Goal: Information Seeking & Learning: Learn about a topic

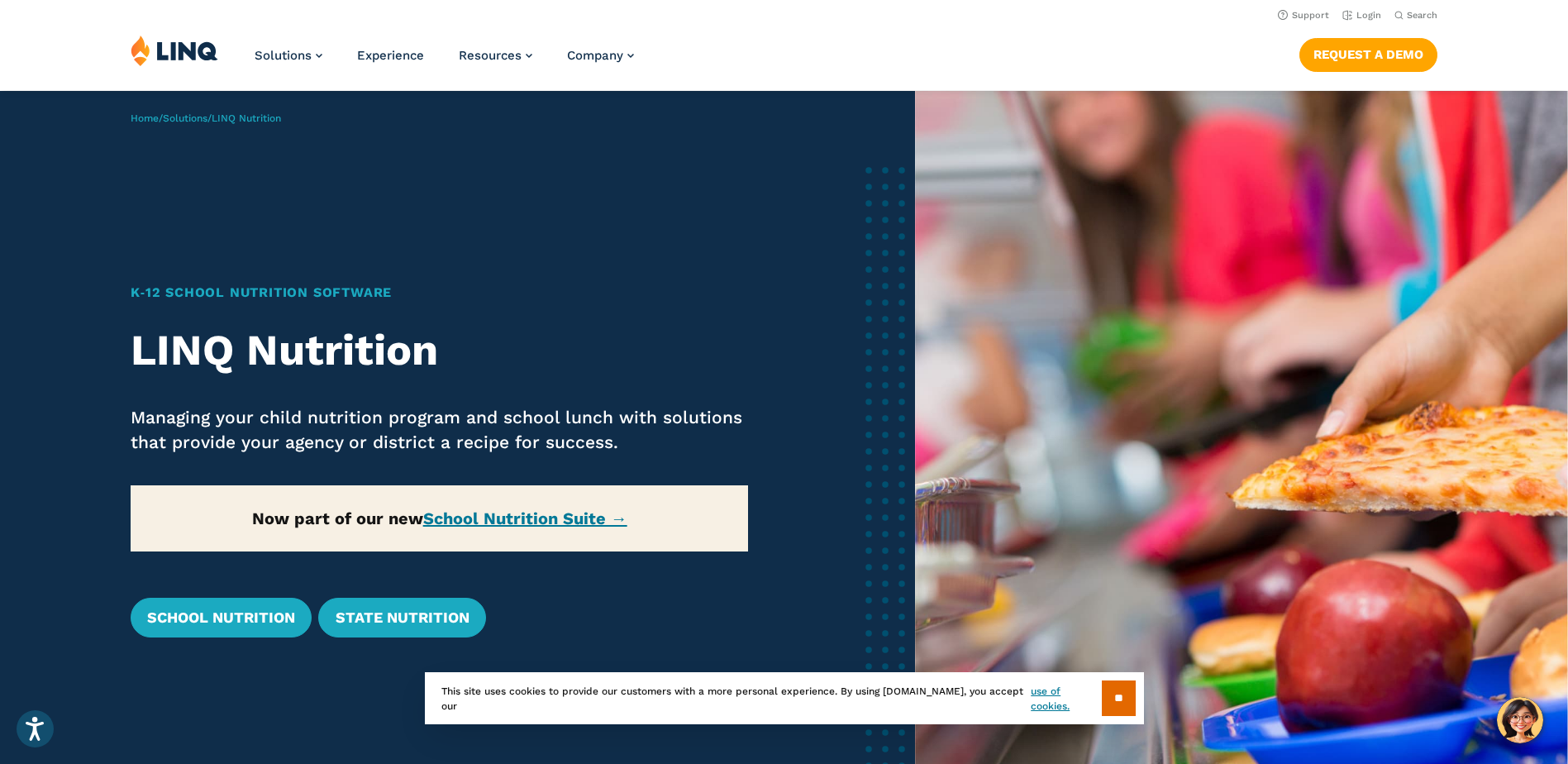
scroll to position [83, 0]
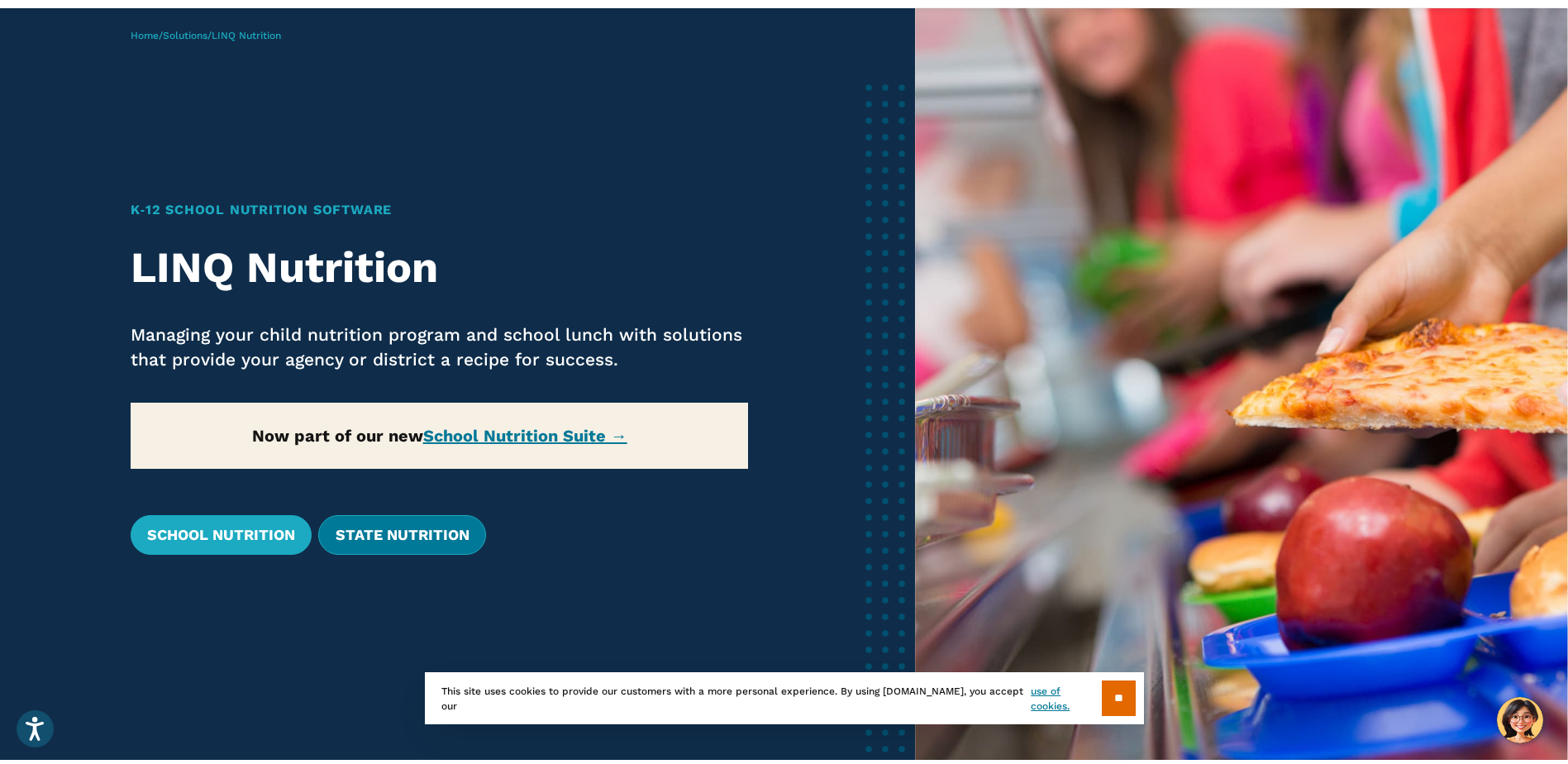
click at [414, 539] on link "State Nutrition" at bounding box center [402, 534] width 167 height 40
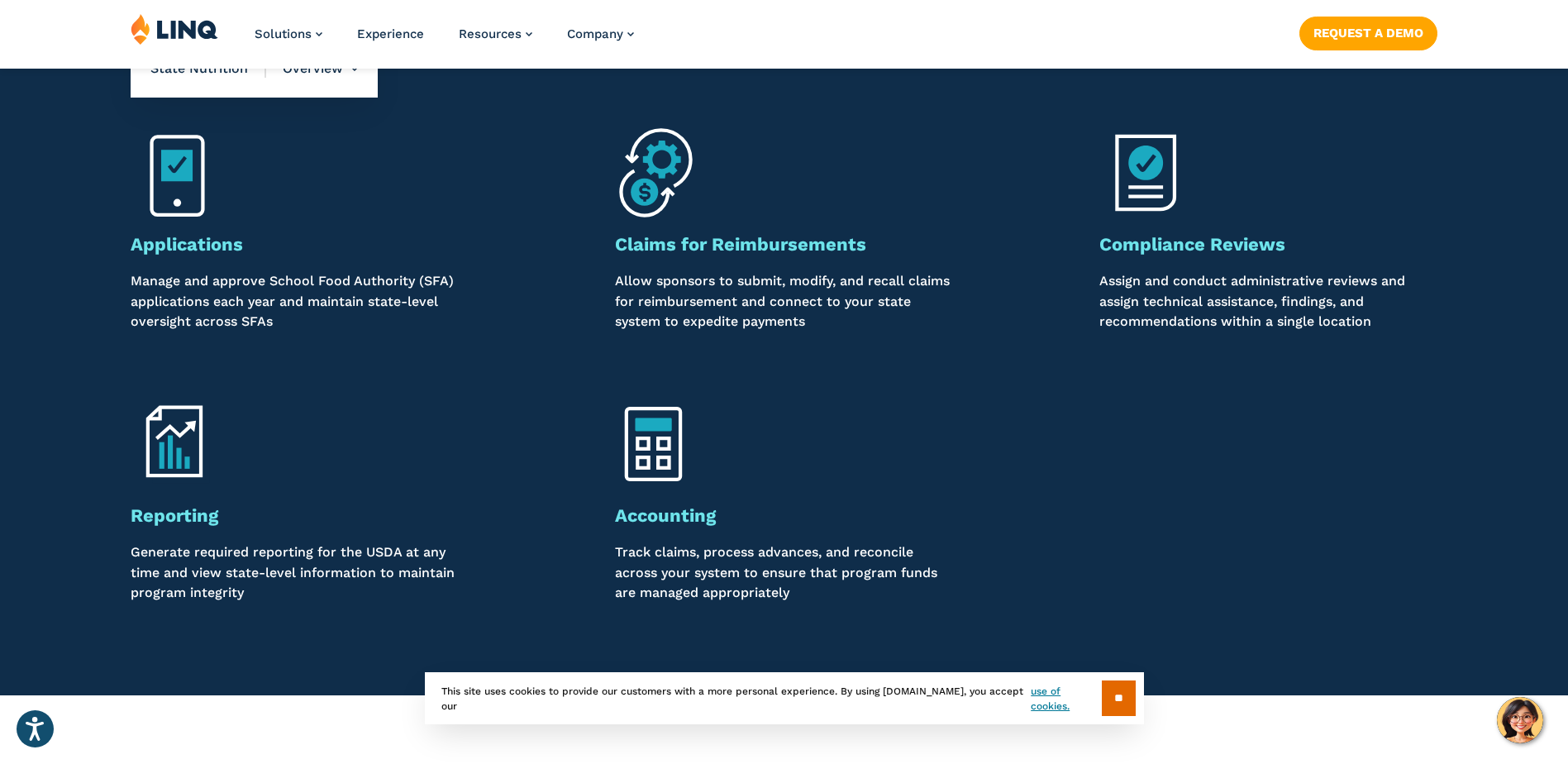
scroll to position [2810, 0]
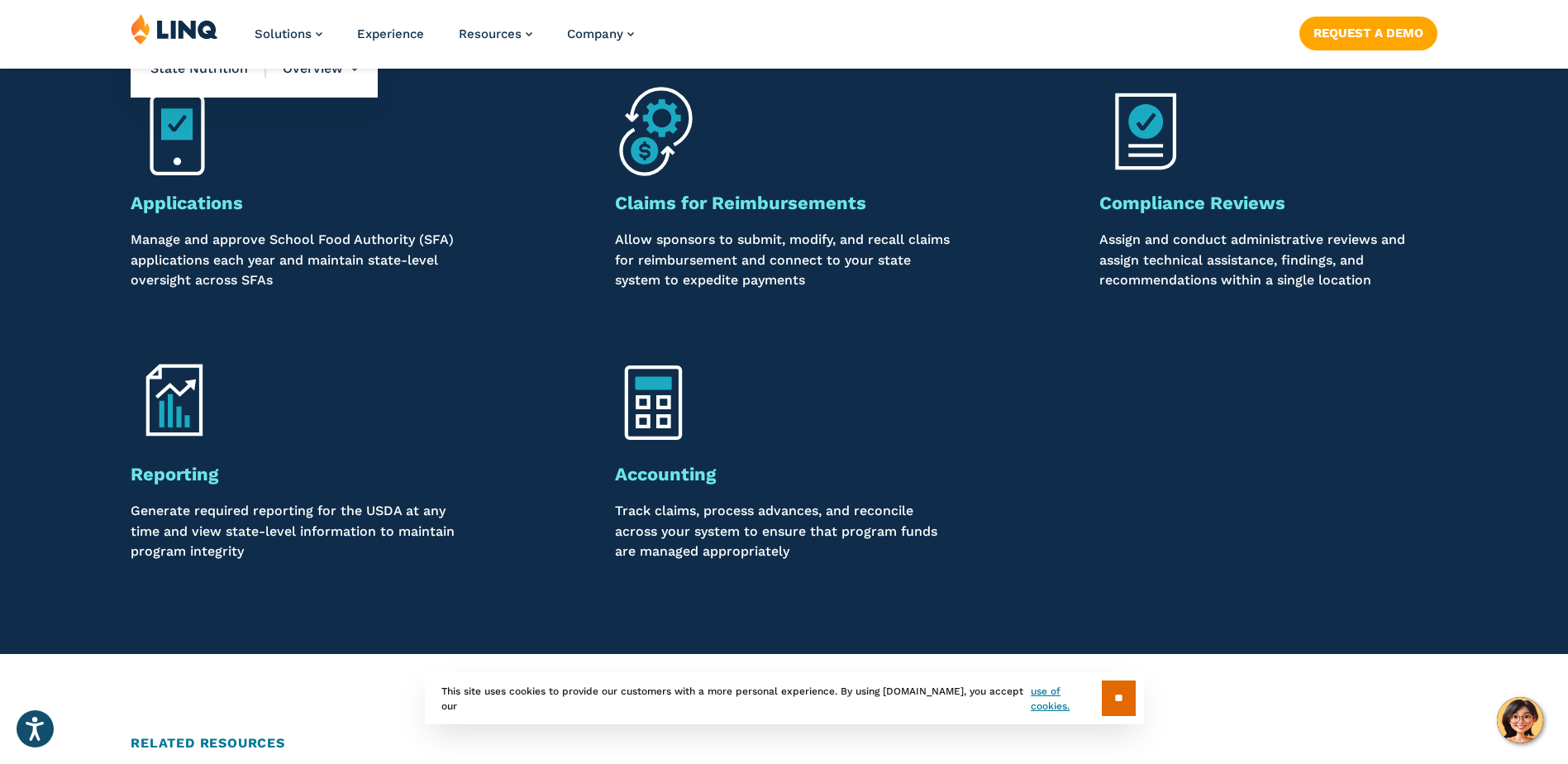
click at [1229, 216] on div "Compliance Reviews Assign and conduct administrative reviews and assign technic…" at bounding box center [1268, 241] width 338 height 99
click at [1164, 159] on img at bounding box center [1146, 132] width 93 height 93
click at [1161, 203] on strong "Compliance Reviews" at bounding box center [1191, 202] width 186 height 20
click at [1207, 265] on p "Assign and conduct administrative reviews and assign technical assistance, find…" at bounding box center [1268, 260] width 338 height 61
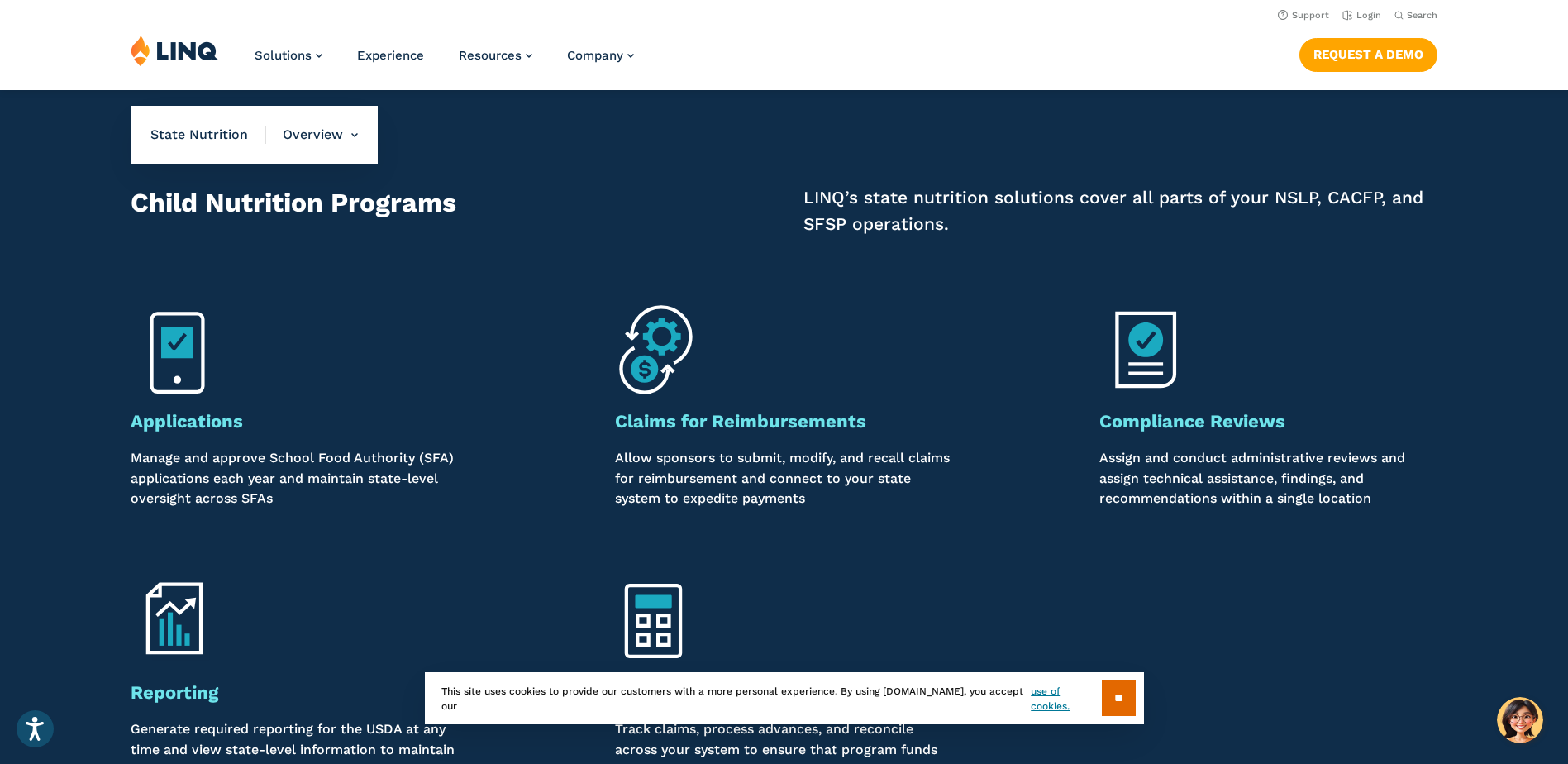
scroll to position [2562, 0]
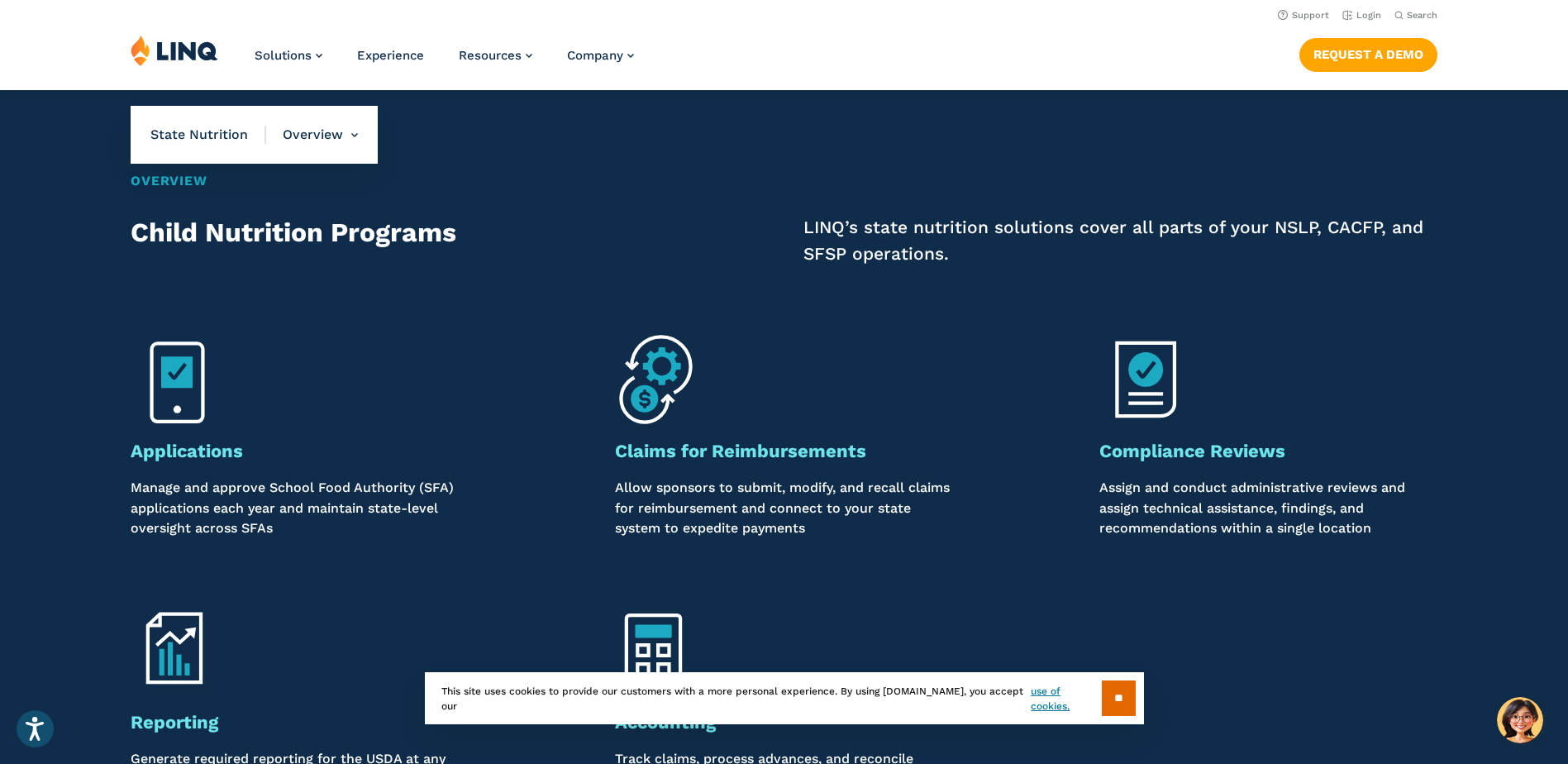
click at [1118, 694] on input "**" at bounding box center [1118, 698] width 34 height 35
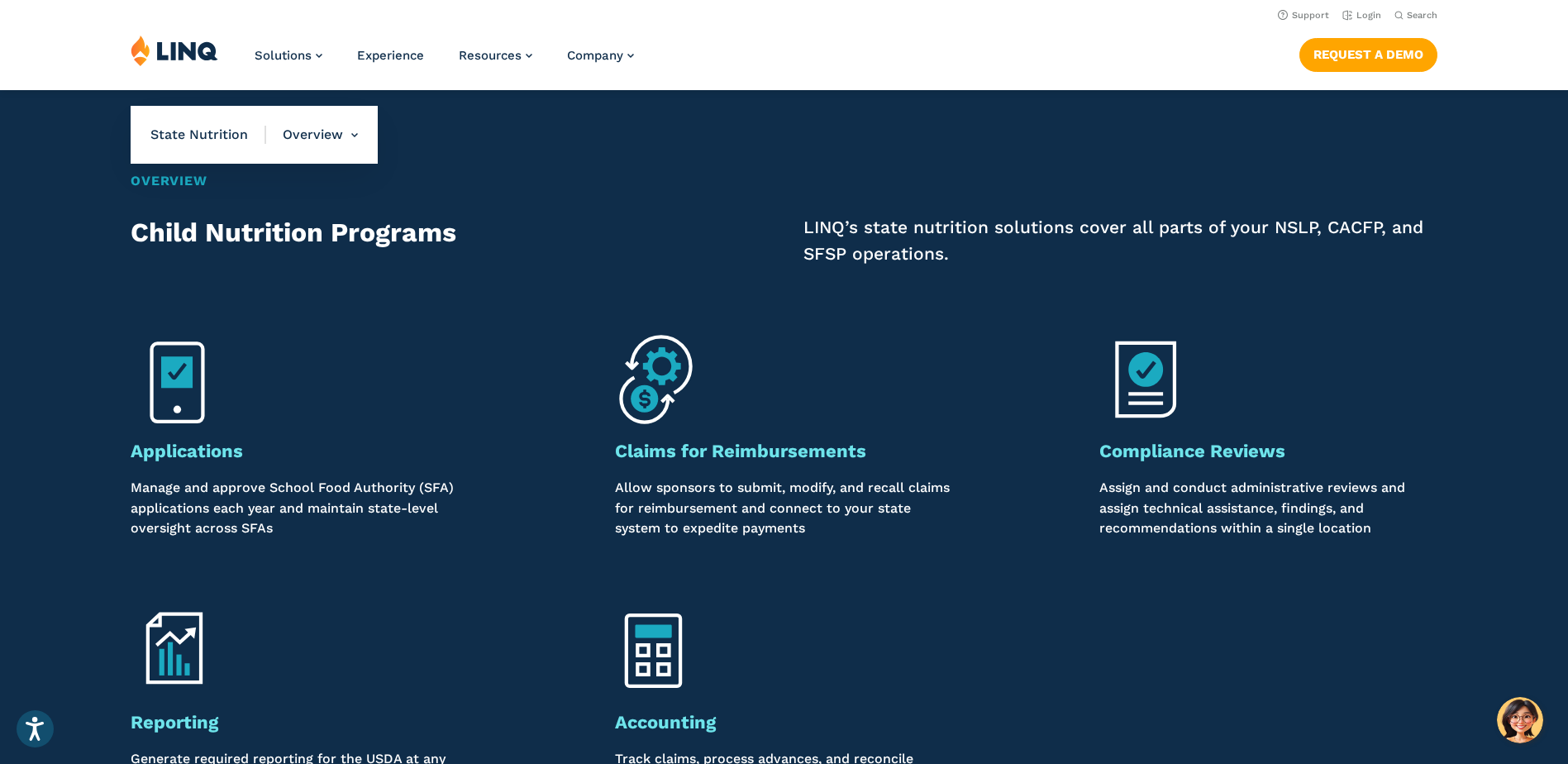
click at [1158, 393] on img at bounding box center [1146, 379] width 93 height 93
click at [1166, 448] on strong "Compliance Reviews" at bounding box center [1191, 451] width 186 height 20
click at [1170, 401] on img at bounding box center [1146, 379] width 93 height 93
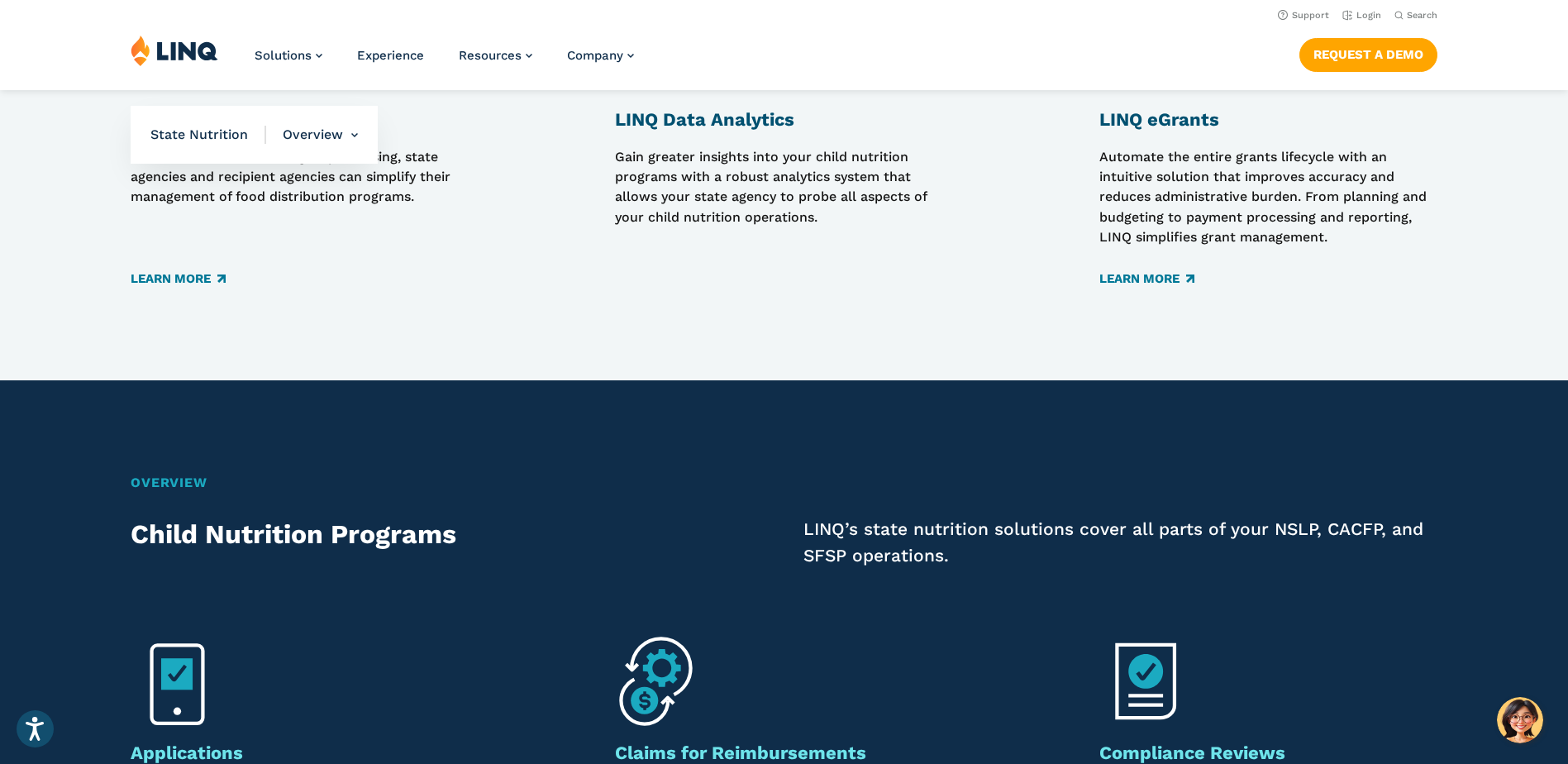
scroll to position [2232, 0]
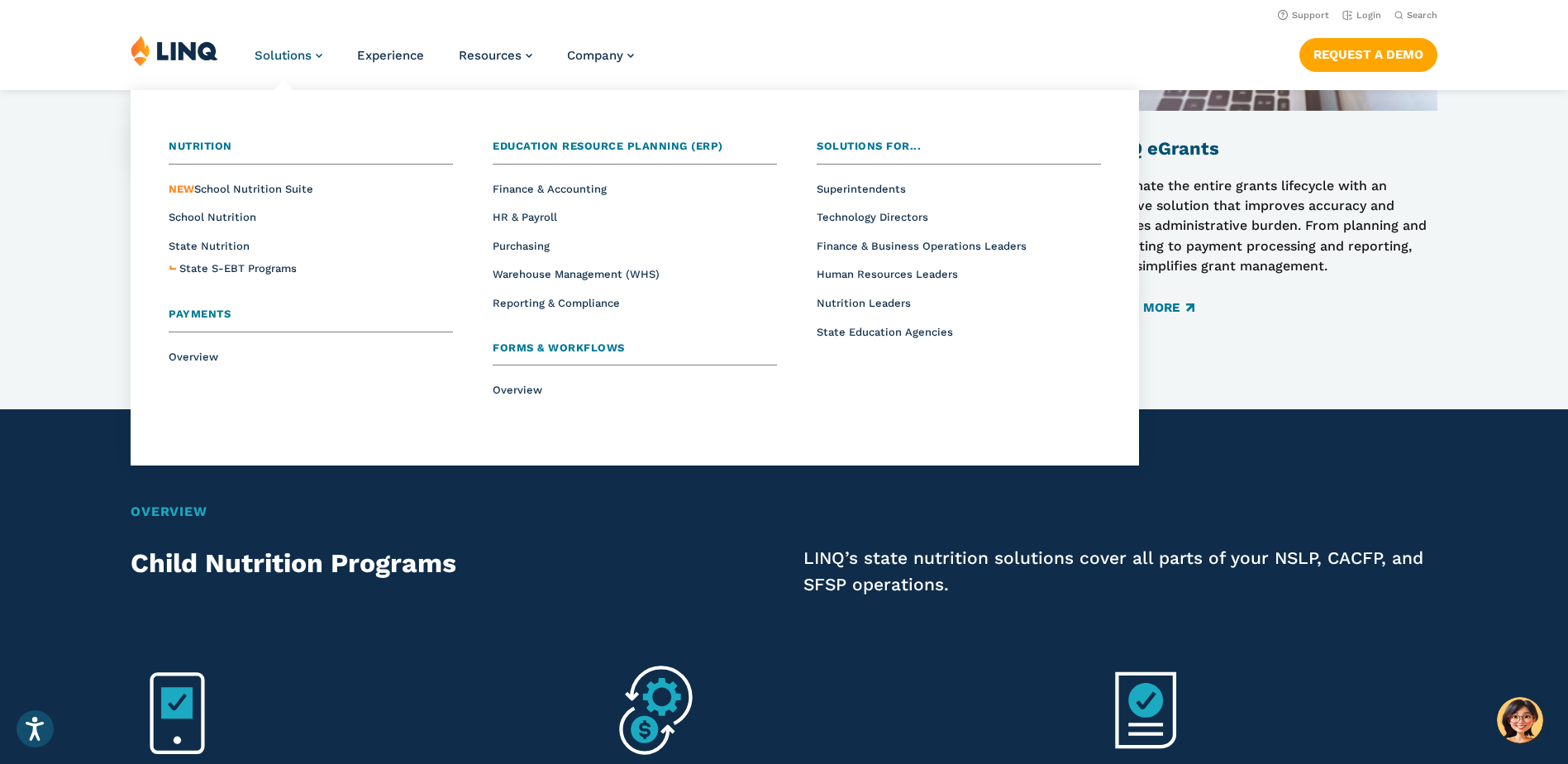
click at [298, 55] on span "Solutions" at bounding box center [282, 55] width 57 height 15
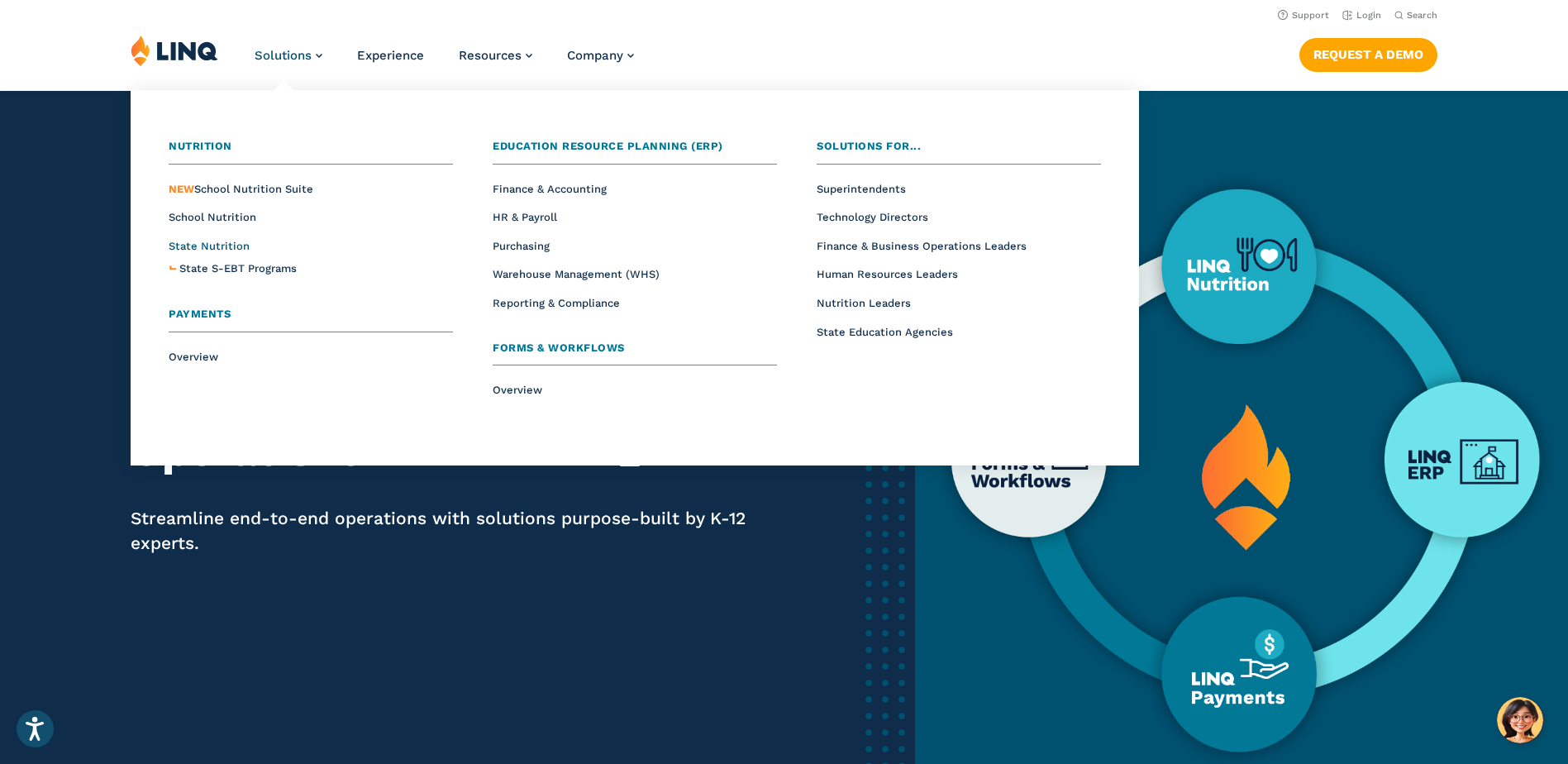
click at [209, 243] on span "State Nutrition" at bounding box center [209, 246] width 81 height 12
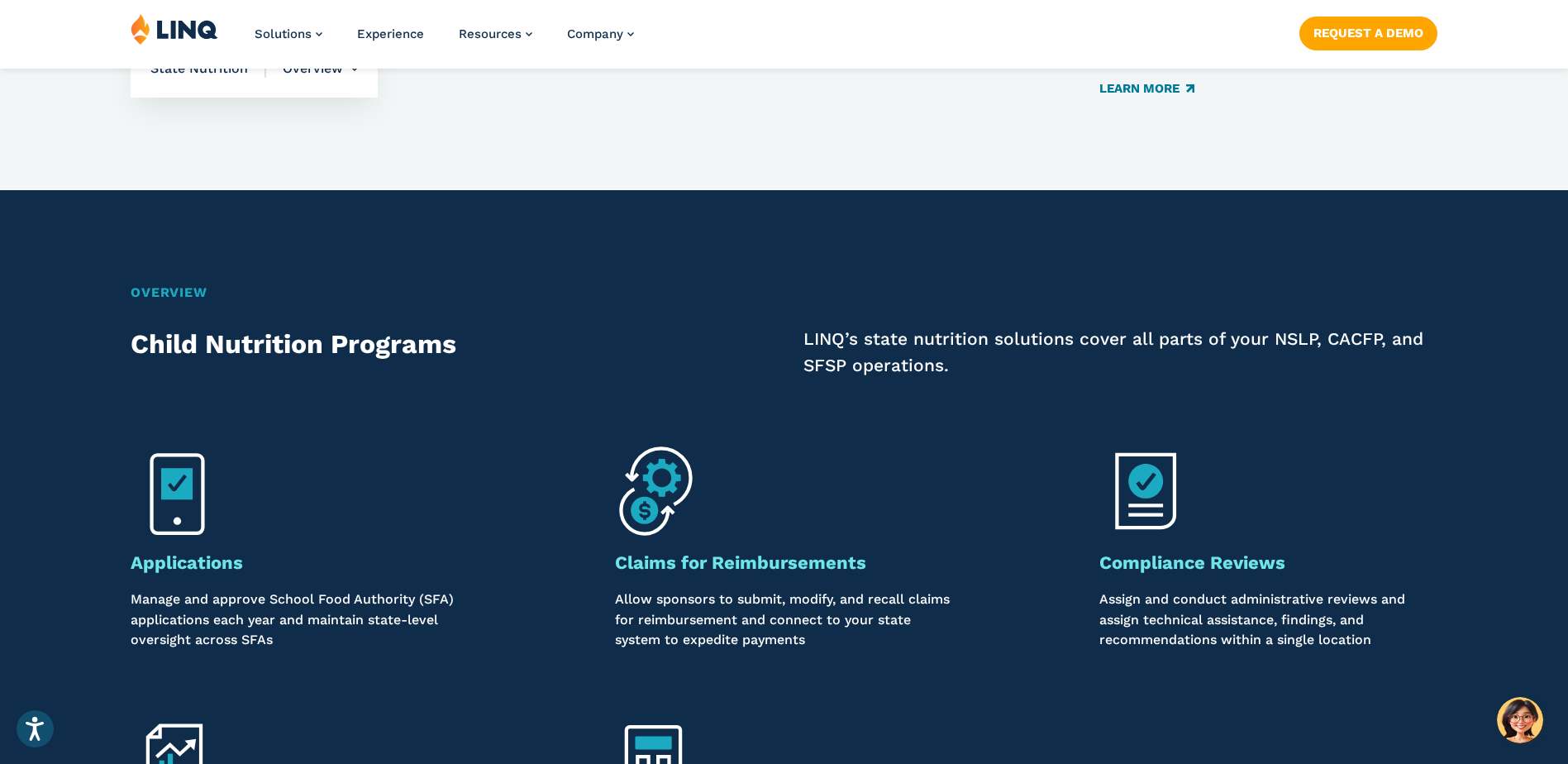
scroll to position [2479, 0]
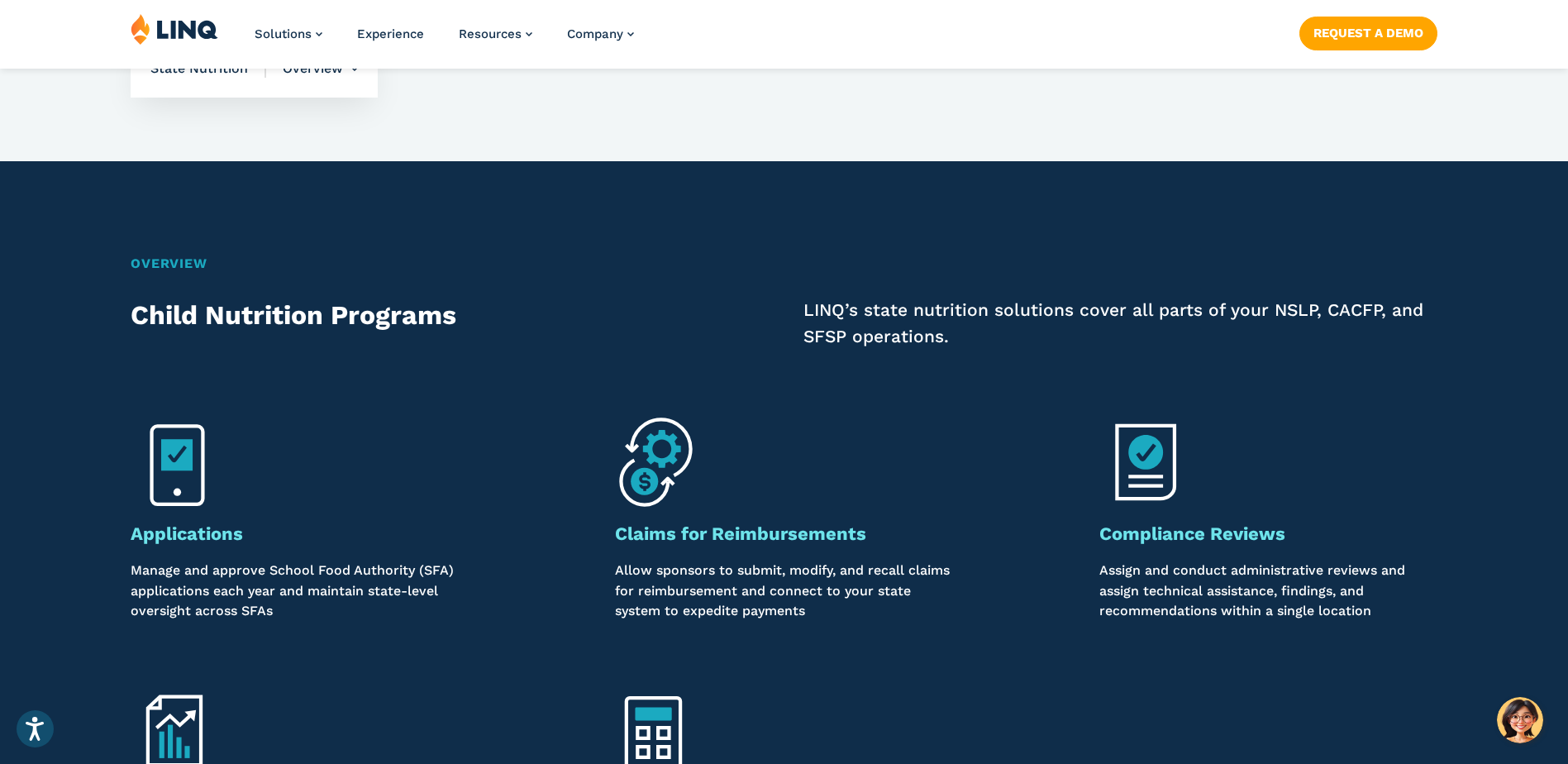
click at [1148, 459] on img at bounding box center [1146, 462] width 93 height 93
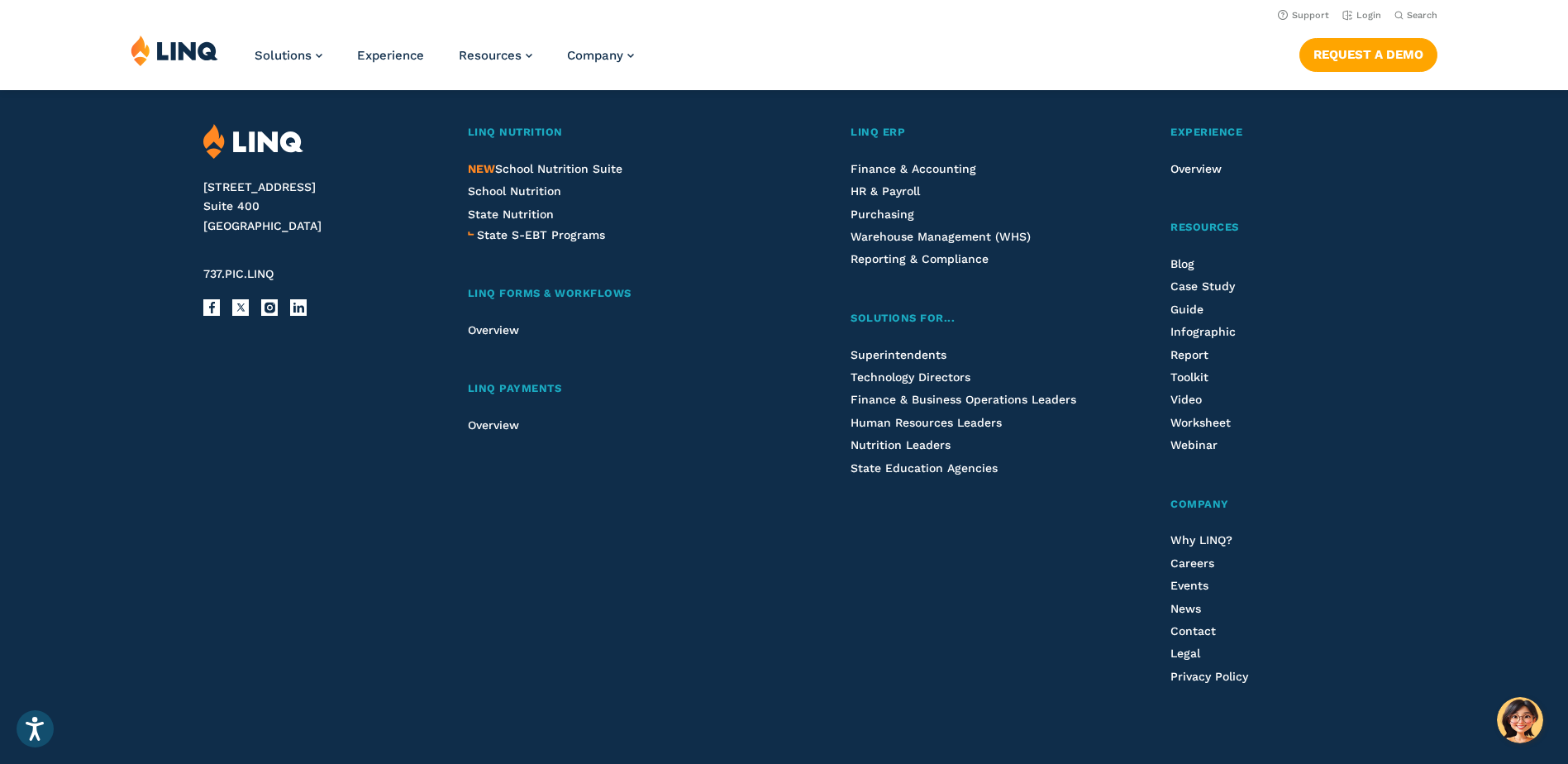
scroll to position [4572, 0]
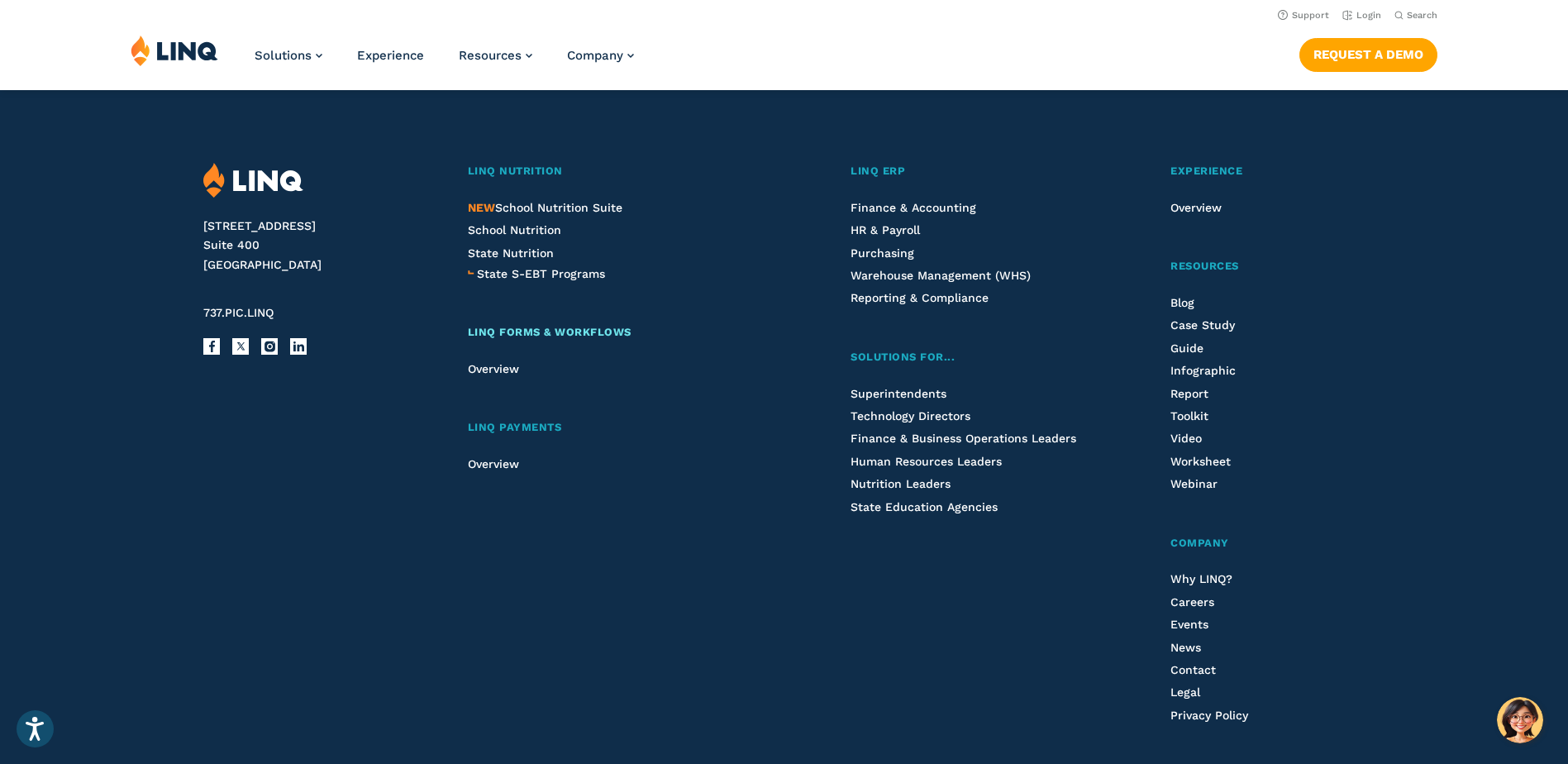
click at [516, 332] on span "LINQ Forms & Workflows" at bounding box center [550, 332] width 164 height 12
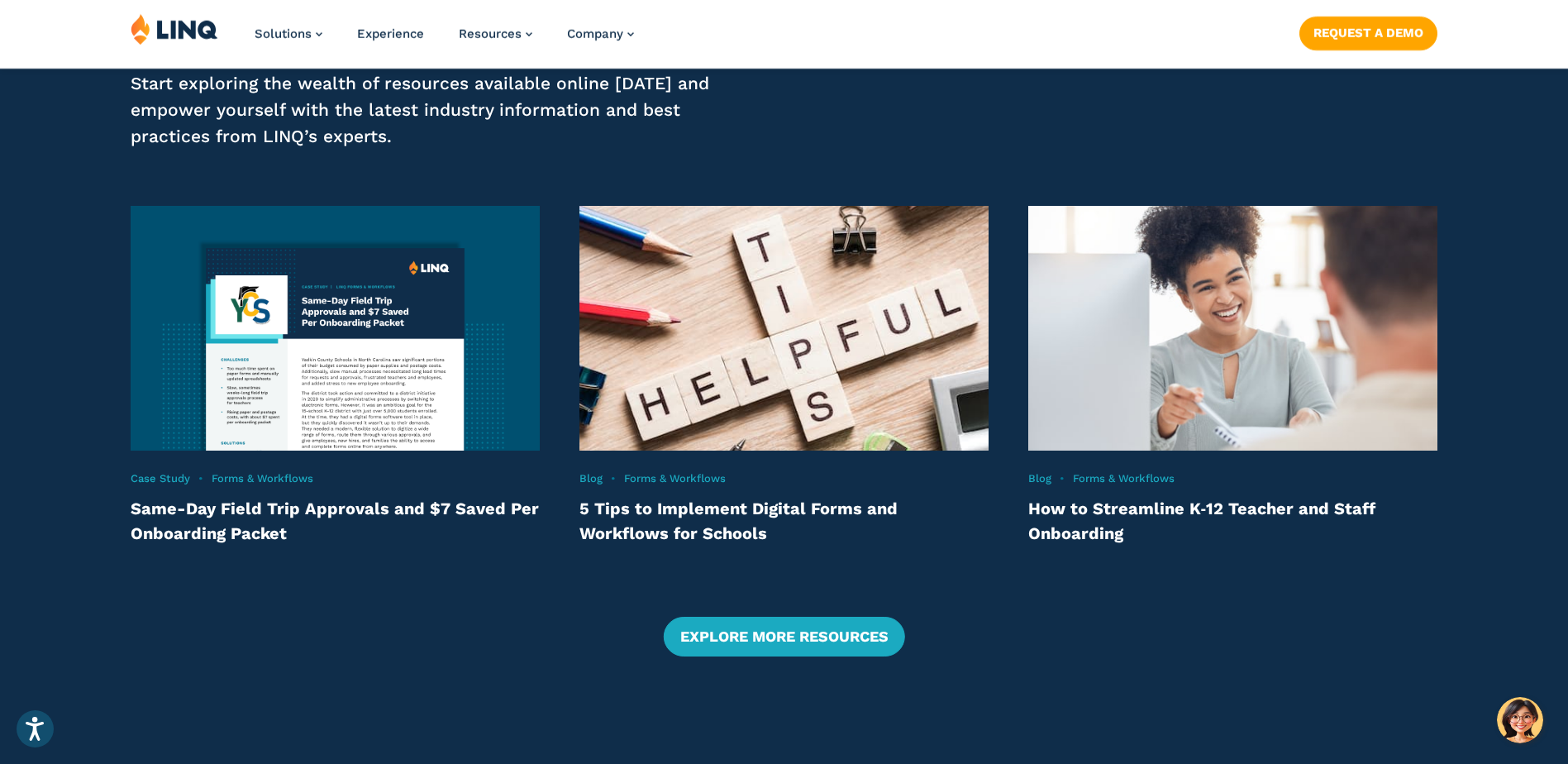
scroll to position [2976, 0]
